Goal: Download file/media

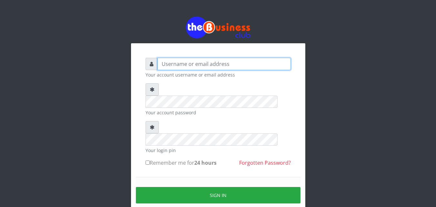
type input "[EMAIL_ADDRESS][DOMAIN_NAME]"
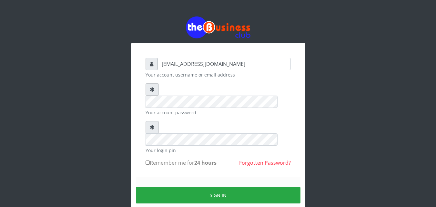
click at [179, 109] on small "Your account password" at bounding box center [218, 112] width 145 height 7
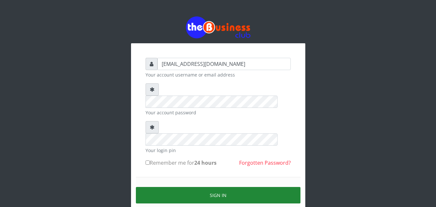
click at [169, 187] on button "Sign in" at bounding box center [218, 195] width 165 height 16
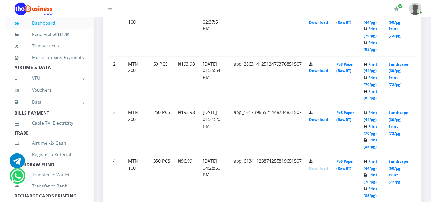
scroll to position [431, 0]
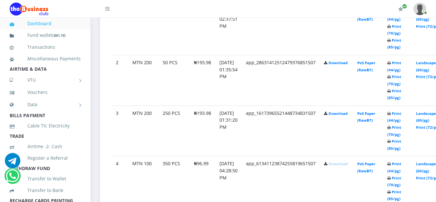
click at [347, 114] on link "Download" at bounding box center [338, 113] width 19 height 5
click at [348, 65] on link "Download" at bounding box center [338, 62] width 19 height 5
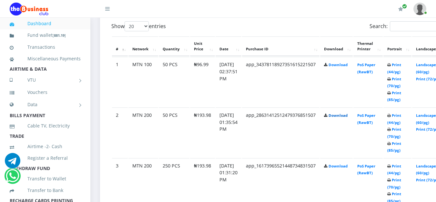
scroll to position [368, 0]
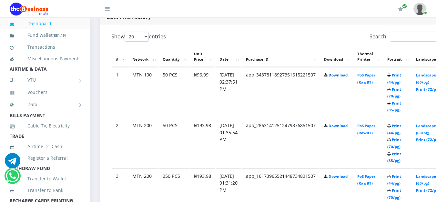
click at [344, 77] on link "Download" at bounding box center [338, 75] width 19 height 5
